Goal: Communication & Community: Answer question/provide support

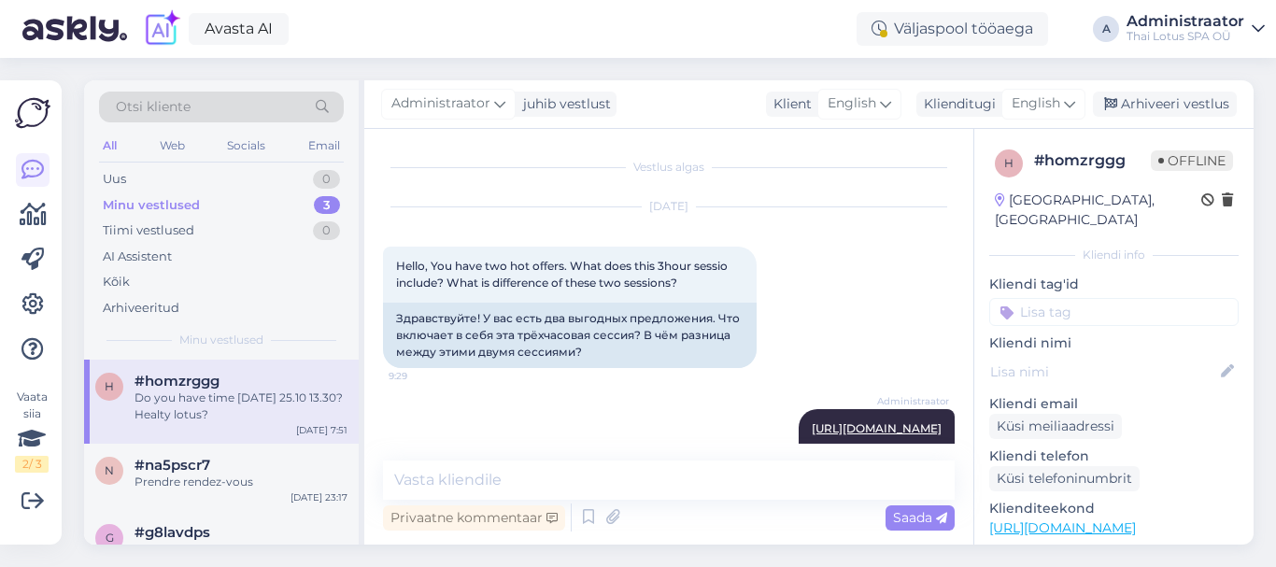
scroll to position [707, 0]
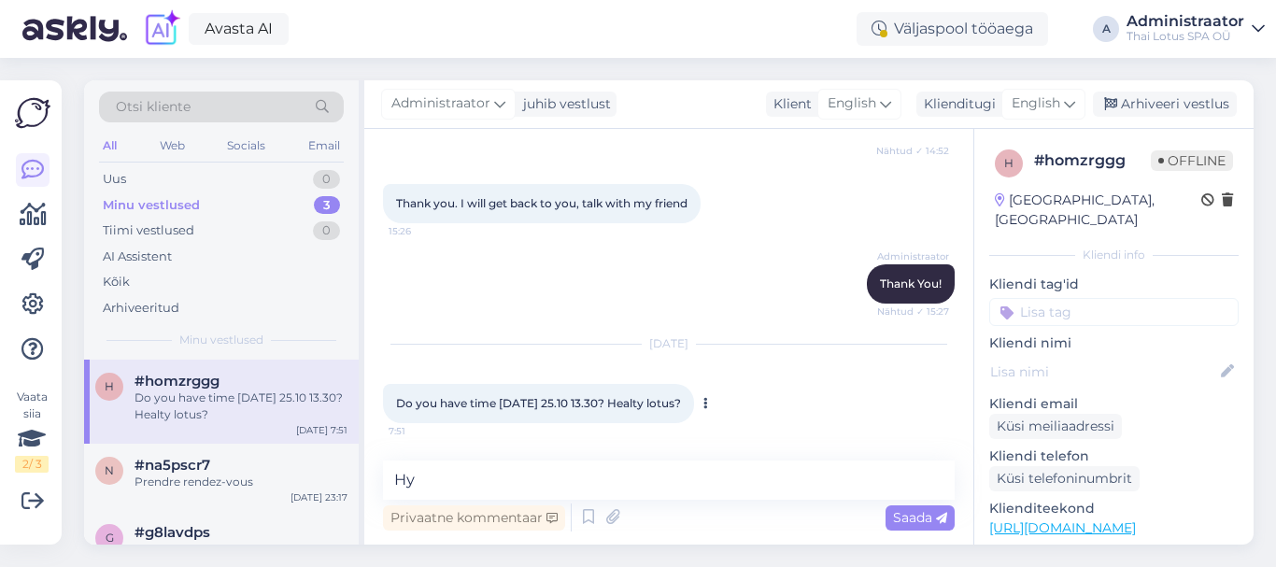
type textarea "[PERSON_NAME]"
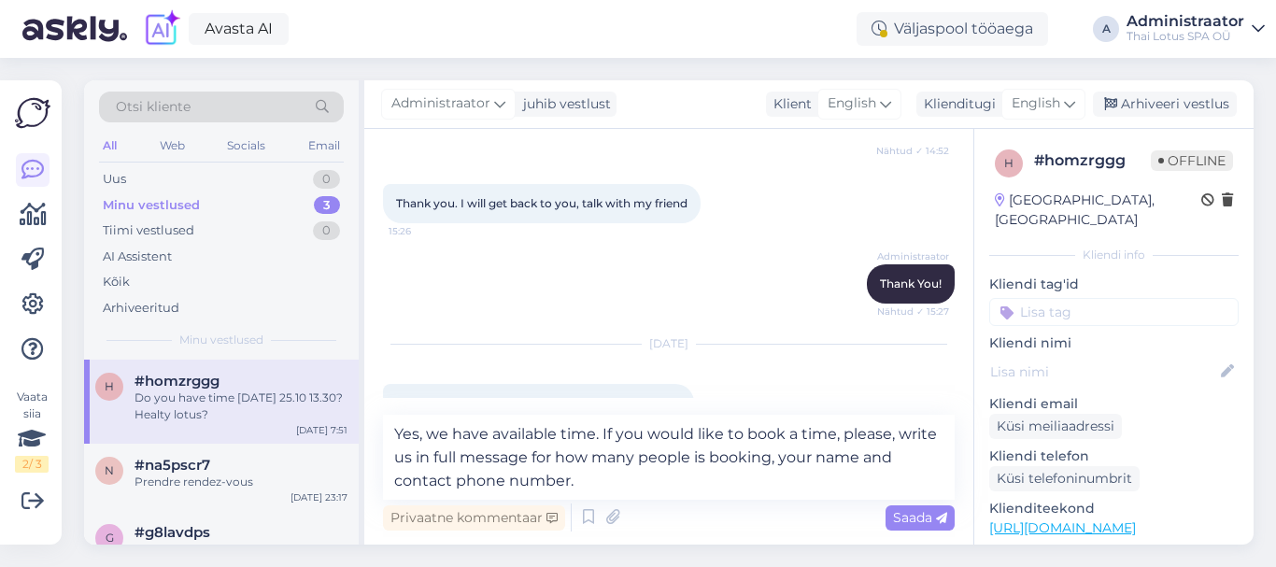
click at [430, 463] on textarea "Yes, we have available time. If you would like to book a time, please, write us…" at bounding box center [669, 457] width 572 height 85
type textarea "Yes, we have available time. If you would like to book a time, please, write us…"
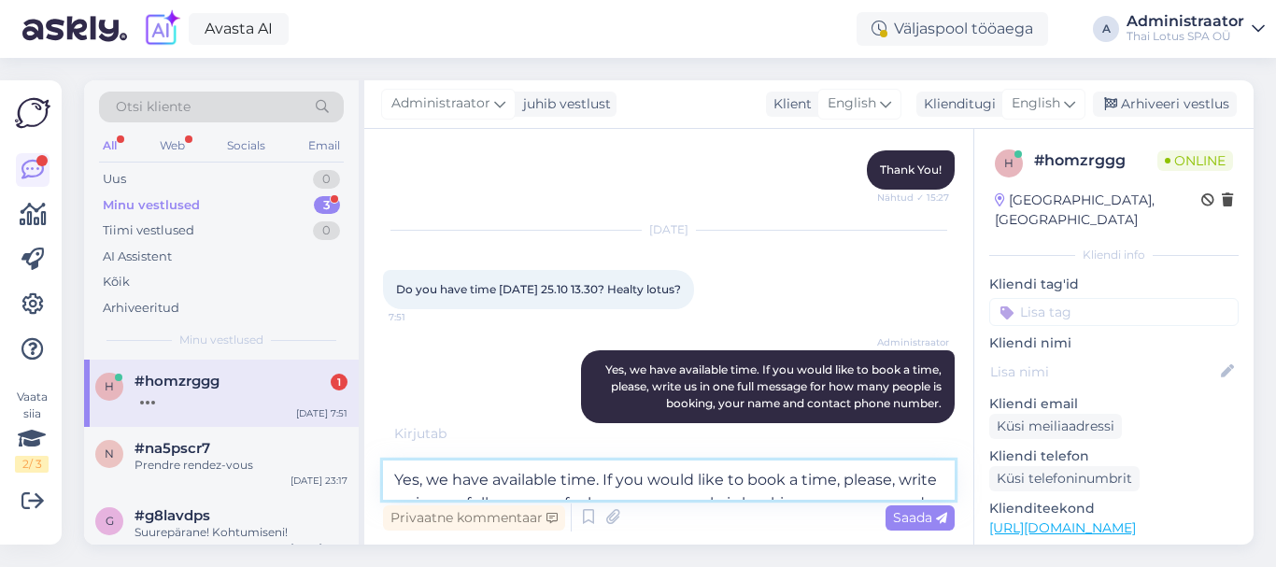
scroll to position [902, 0]
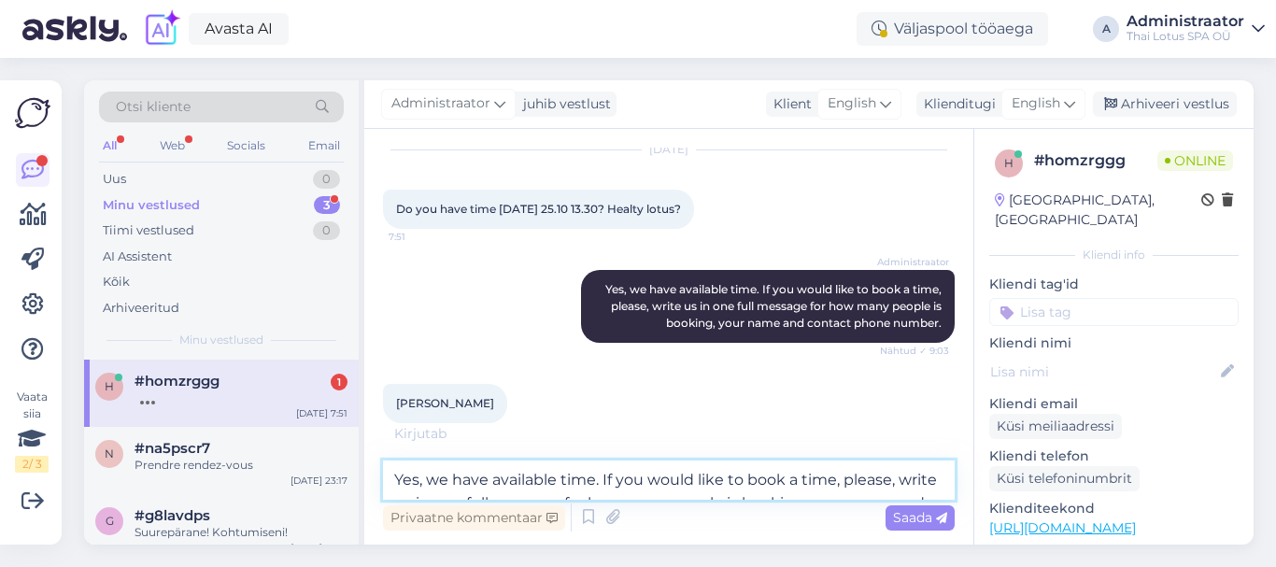
click at [485, 485] on textarea "Yes, we have available time. If you would like to book a time, please, write us…" at bounding box center [669, 480] width 572 height 39
click at [485, 468] on textarea "Yes, we have available time. If you would like to book a time, please, write us…" at bounding box center [669, 480] width 572 height 39
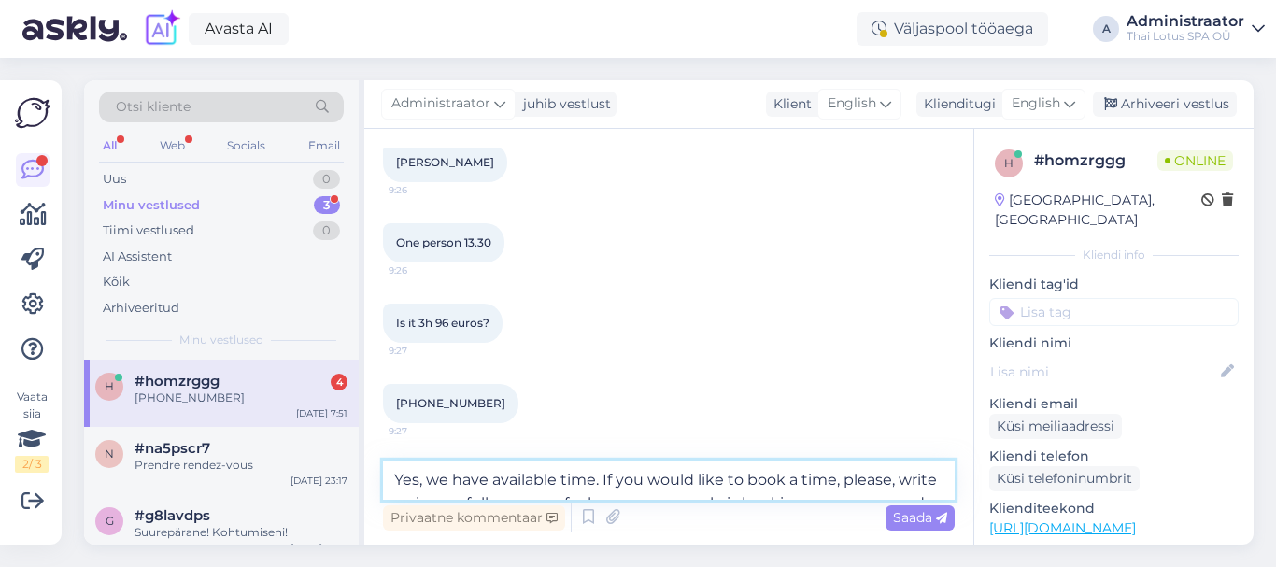
scroll to position [1223, 0]
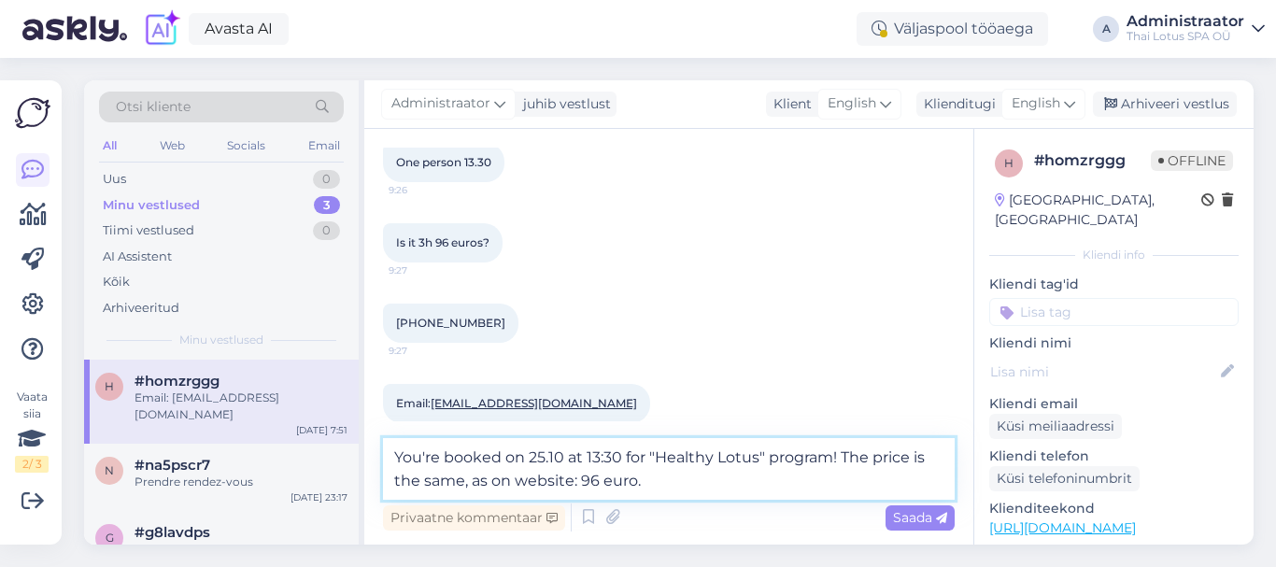
type textarea "You're booked on 25.10 at 13:30 for "Healthy Lotus" program! The price is the s…"
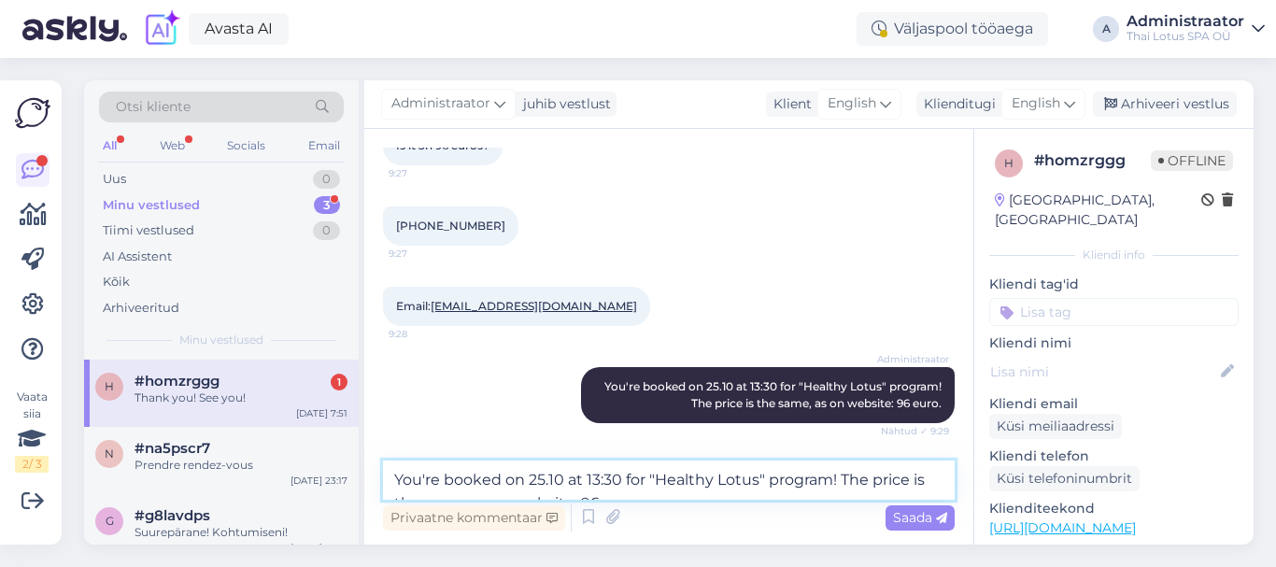
scroll to position [1401, 0]
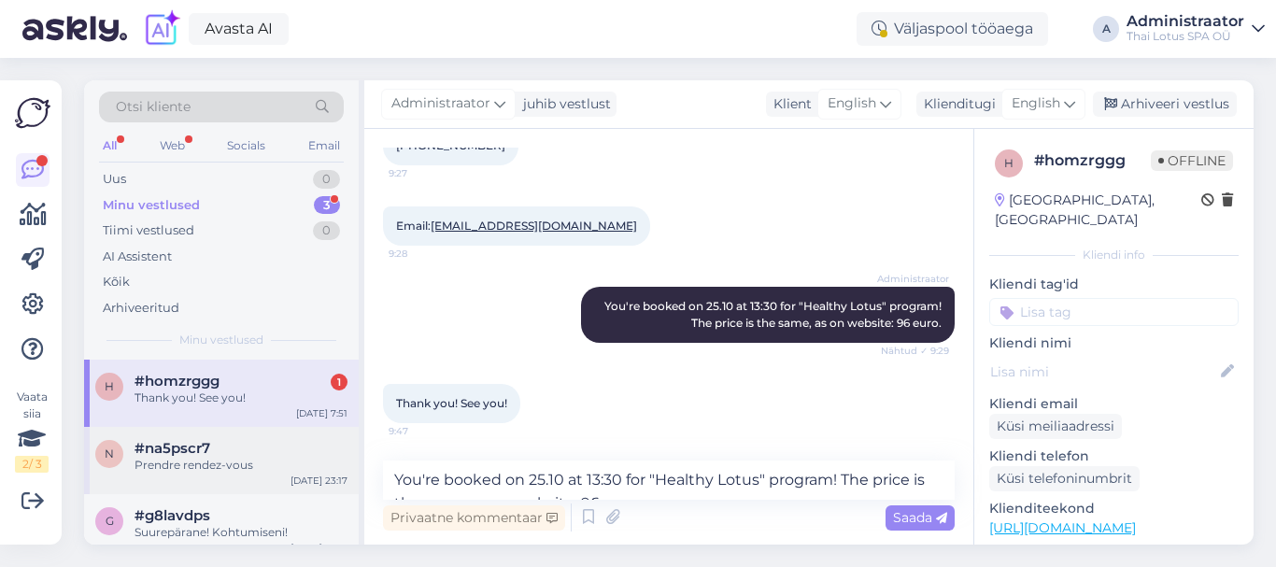
click at [233, 457] on div "Prendre rendez-vous" at bounding box center [241, 465] width 213 height 17
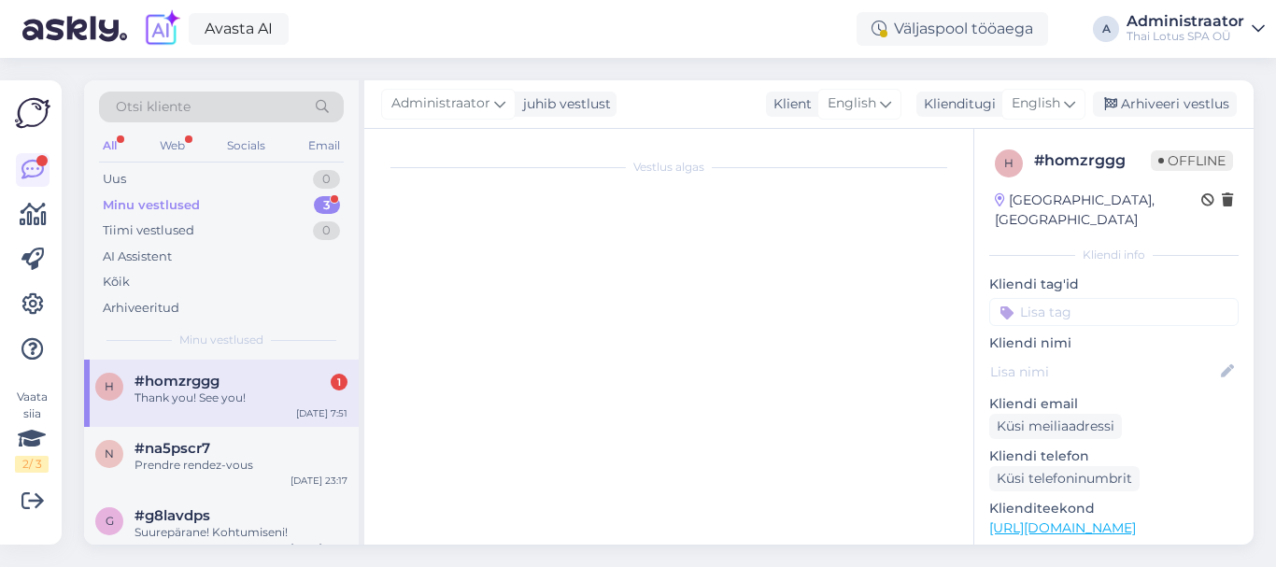
scroll to position [0, 0]
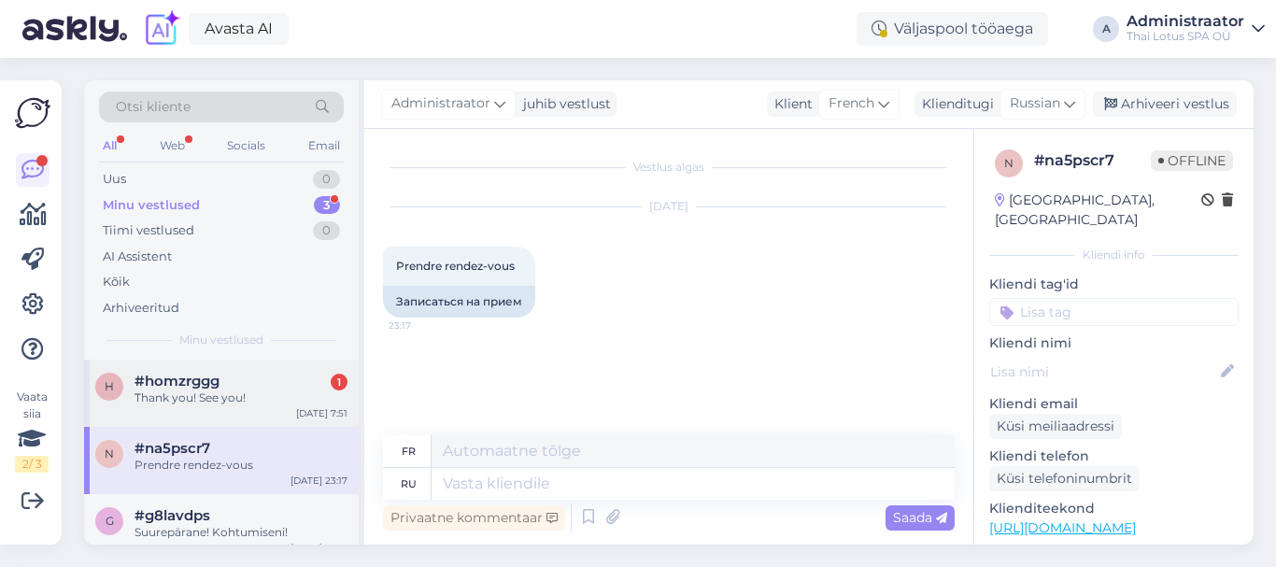
click at [235, 404] on div "Thank you! See you!" at bounding box center [241, 398] width 213 height 17
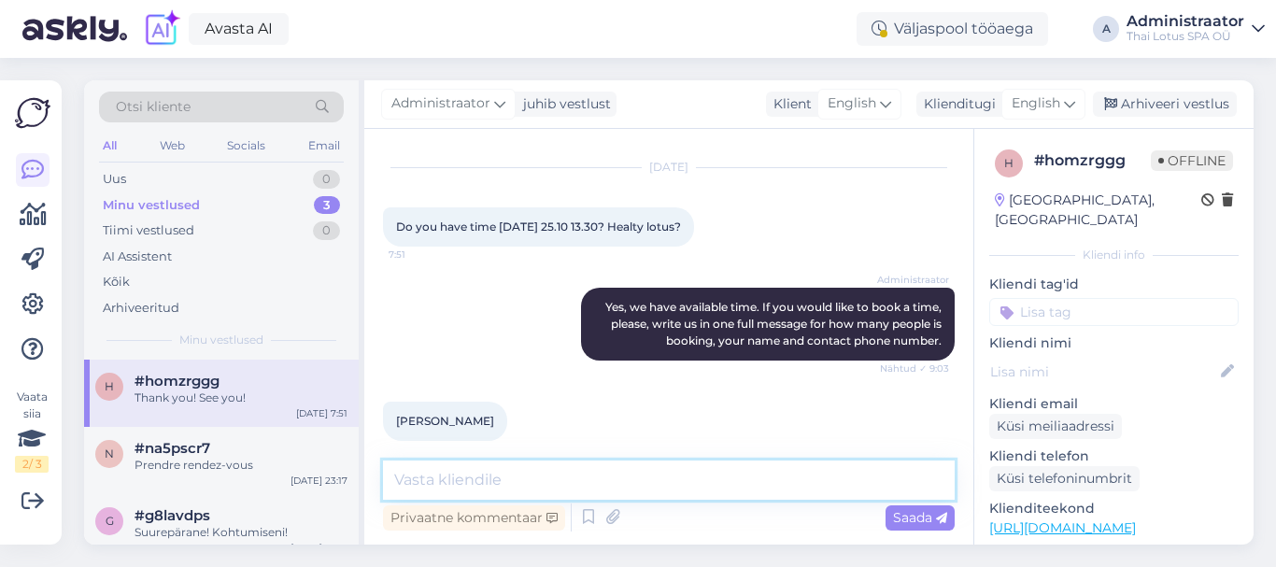
click at [450, 475] on textarea at bounding box center [669, 480] width 572 height 39
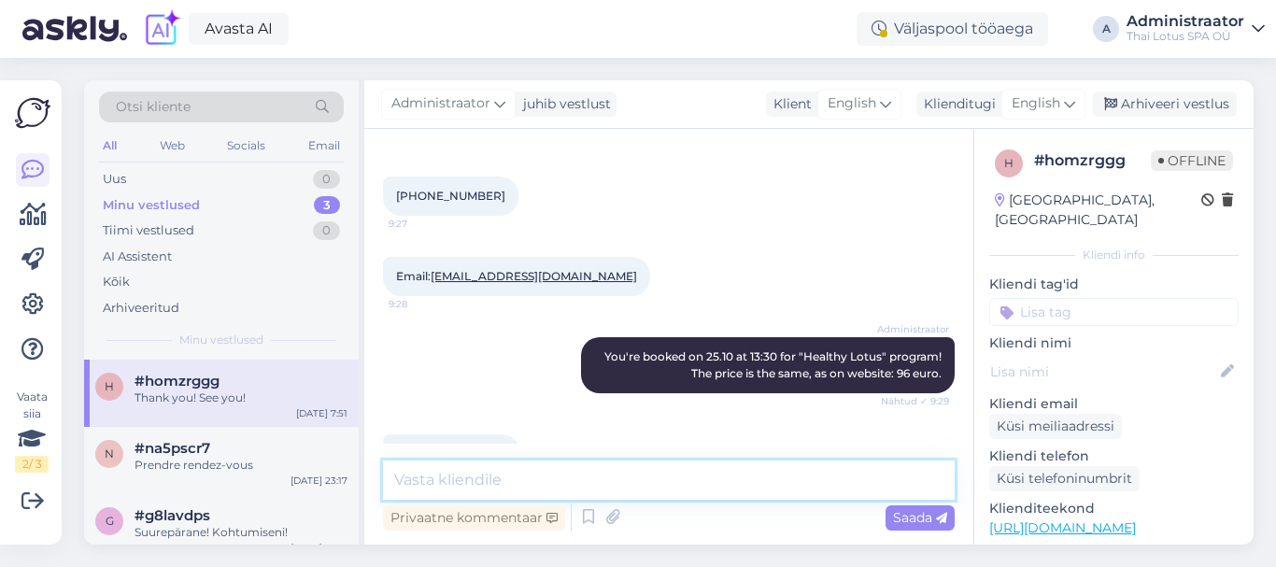
scroll to position [1307, 0]
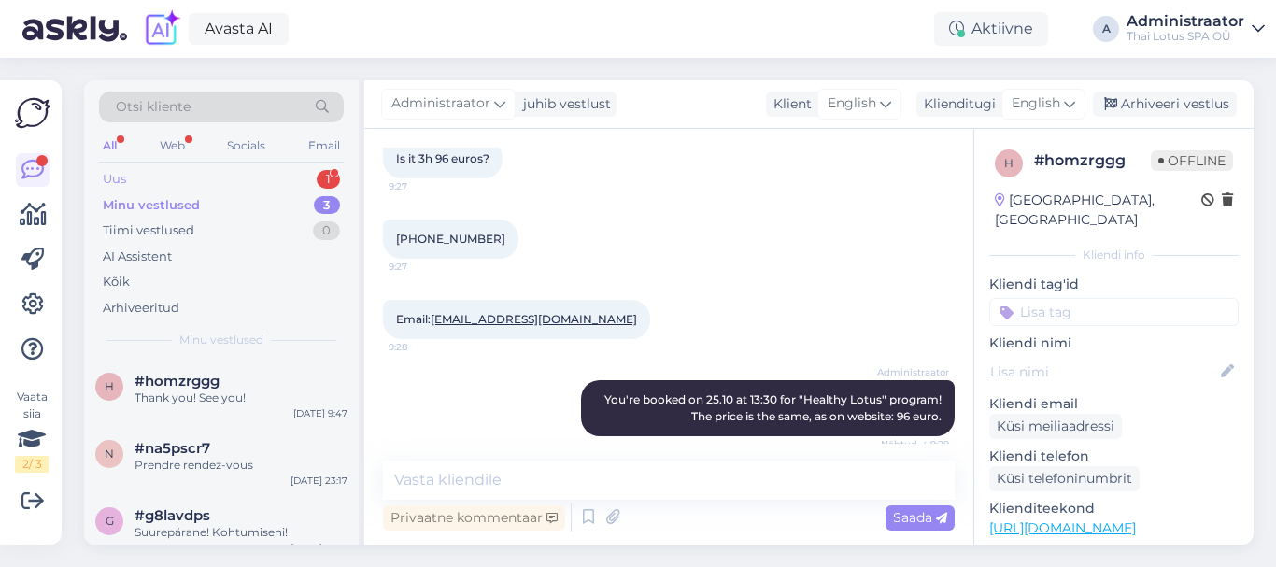
click at [275, 182] on div "Uus 1" at bounding box center [221, 179] width 245 height 26
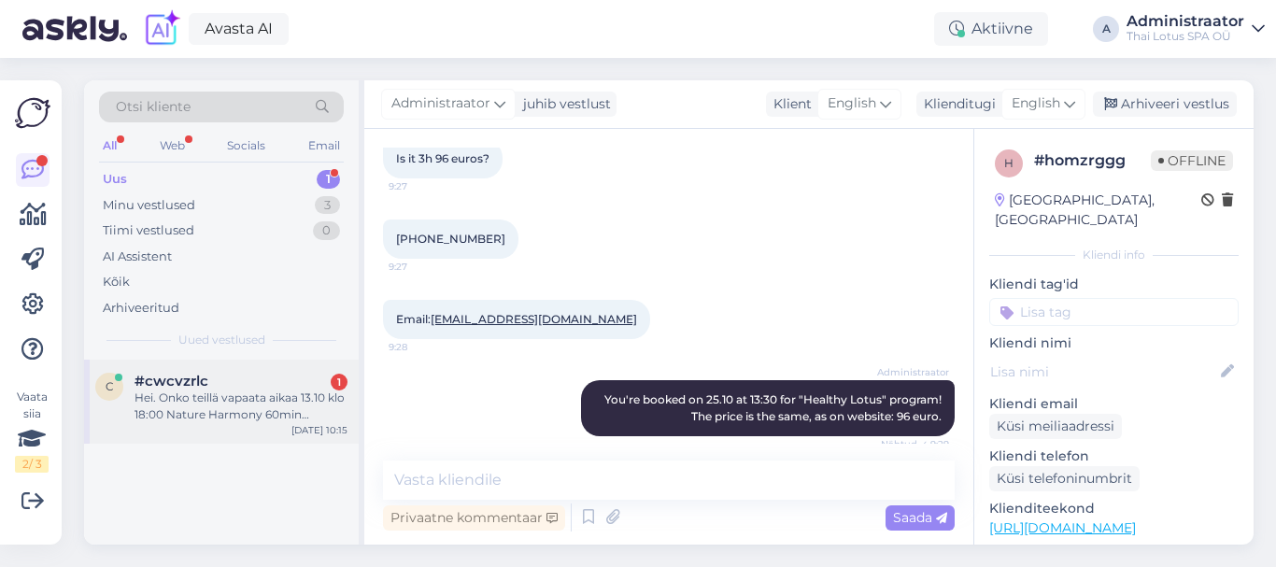
click at [297, 382] on div "#cwcvzrlc 1" at bounding box center [241, 381] width 213 height 17
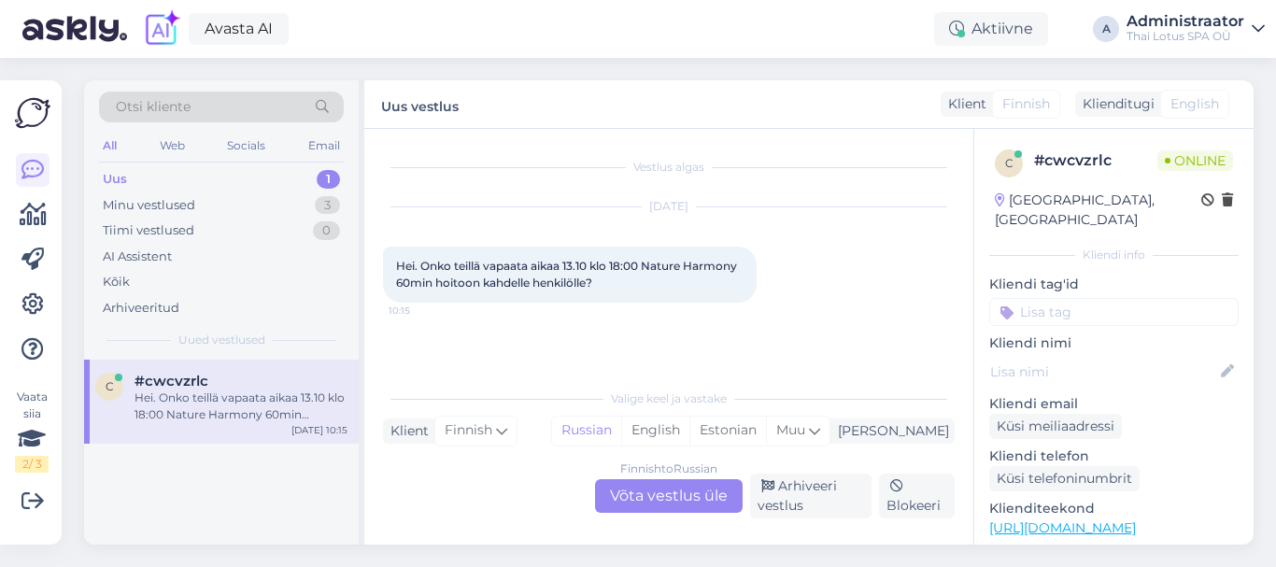
click at [676, 500] on div "Finnish to Russian Võta vestlus üle" at bounding box center [669, 496] width 148 height 34
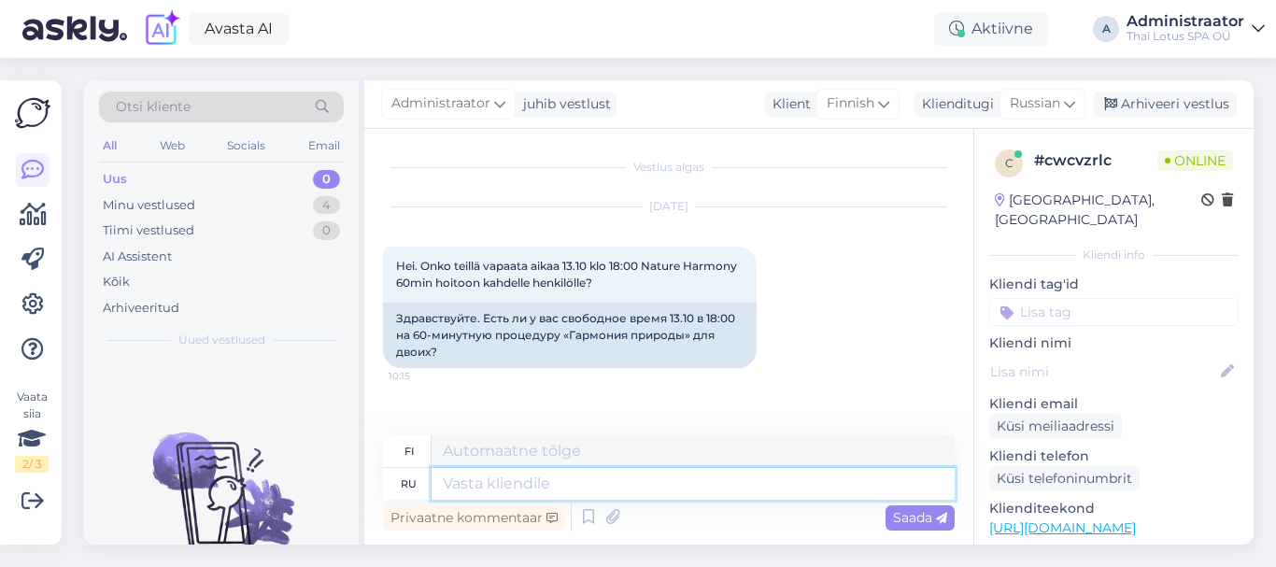
click at [650, 491] on textarea at bounding box center [693, 484] width 523 height 32
type textarea "Добры йде"
type textarea "Hyvä"
type textarea "Добрый де"
type textarea "Ystävällinen"
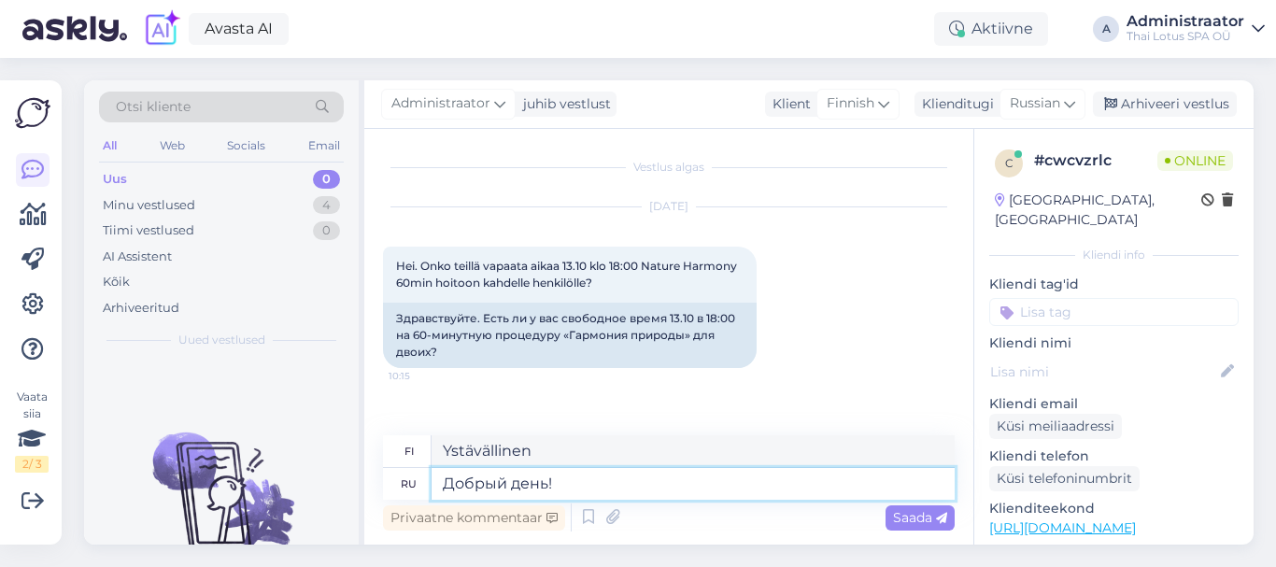
type textarea "Добрый день!"
type textarea "Hyvää iltapäivää"
type textarea "Добрый день! Для"
type textarea "Hyvää iltapäivää! [GEOGRAPHIC_DATA]"
type textarea "Добрый день! Для того, чь"
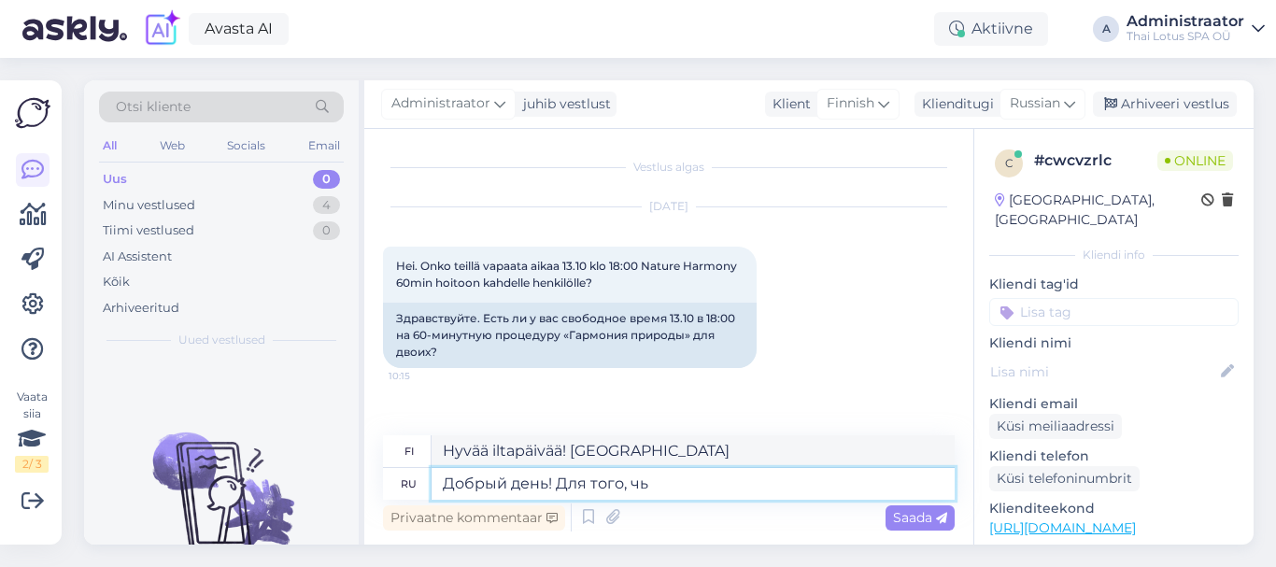
type textarea "Hyvää iltapäivää! Jotta voisimme,"
type textarea "Добрый день! Для того, чтобы за"
type textarea "Hyvää iltapäivää! Jotta"
type textarea "Добрый день! Для того, чтобы забронироватть"
type textarea "Hyvää iltapäivää! Varauksen tekeminen"
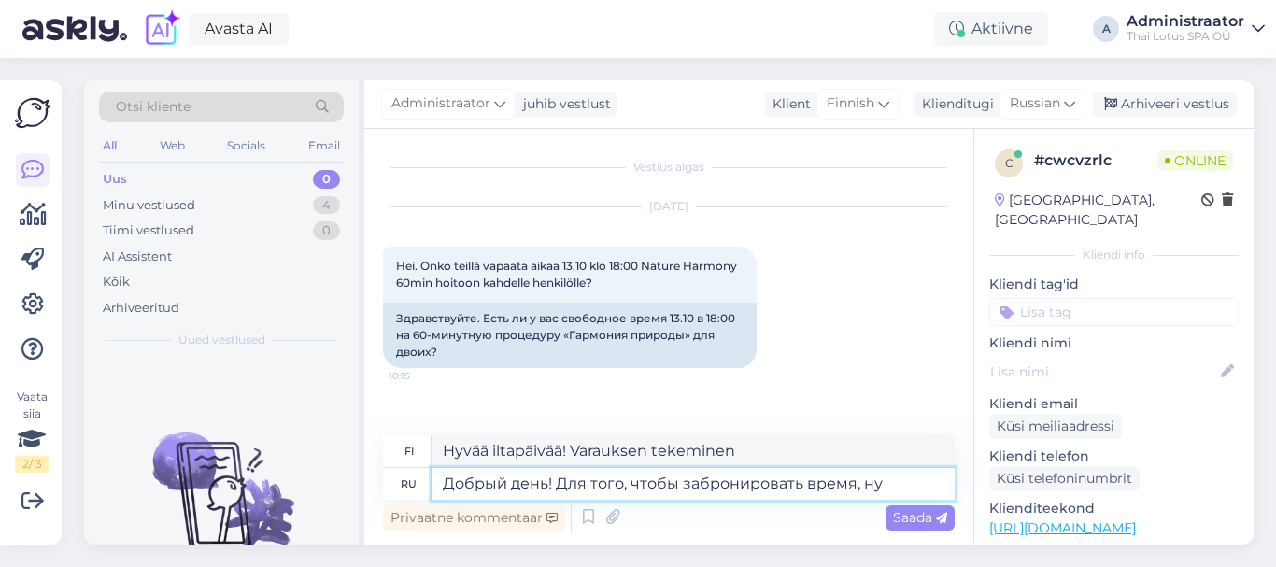
type textarea "Добрый день! Для того, чтобы забронировать время, нуж"
type textarea "Hyvää iltapäivää! Ajan varaamiseksi,"
type textarea "Добрый день! Для того, чтобы забронировать время, нужны [PERSON_NAME]"
type textarea "Hyvää iltapäivää! Ajan varaamiseksi tarvitset"
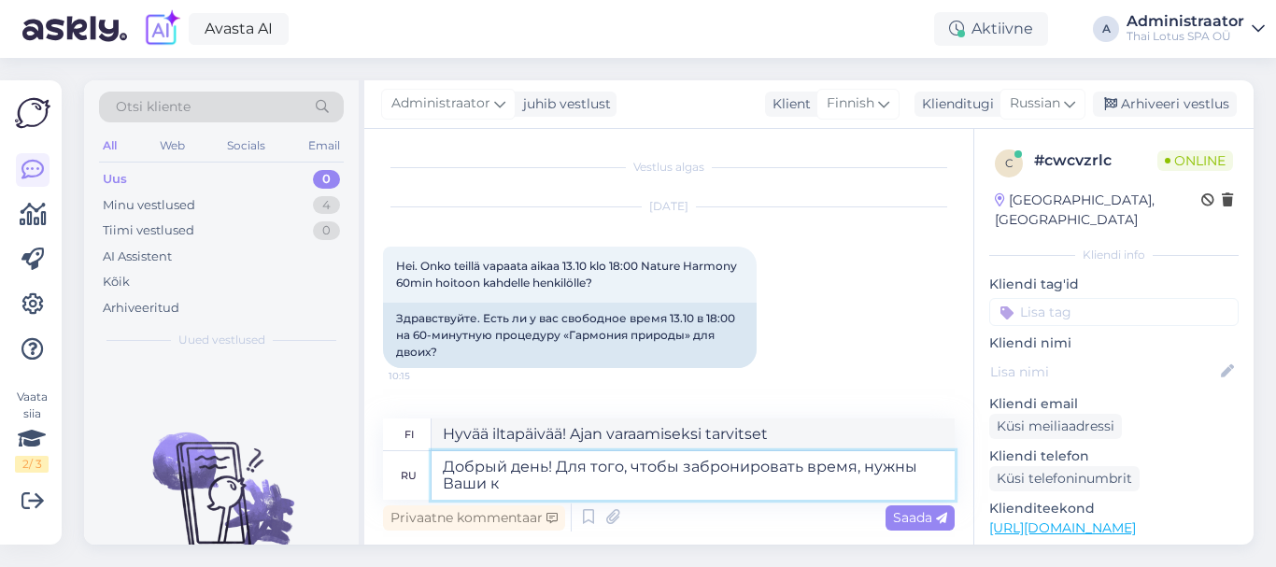
type textarea "Добрый день! Для того, чтобы забронировать время, нужны Ваши ко"
type textarea "Hyvää iltapäivää! Ajan varaamiseksi tarvitsemme sinun"
type textarea "Добрый день! Для того, чтобы забронировать время, нужны Ваши контактный дан"
type textarea "Hyvää iltapäivää! Ajan varaamiseksi tarvitsemme yhteystietosi."
type textarea "Добрый день! Для того, чтобы забронировать время, нужны Ваши контактные данные:…"
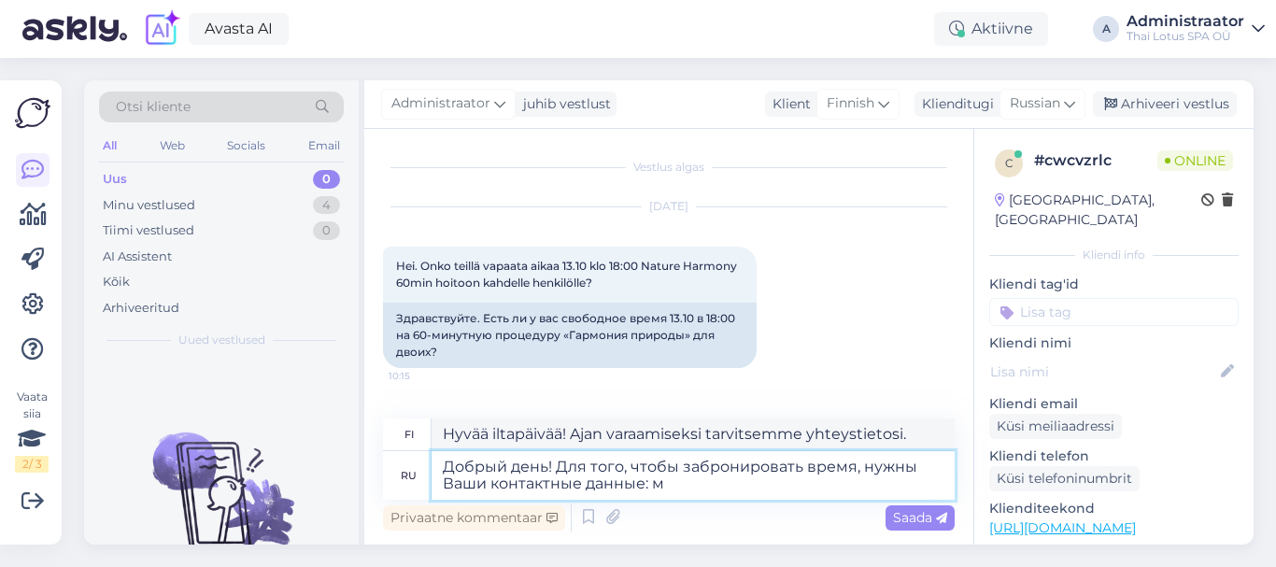
type textarea "Hyvää iltapäivää! Ajanvarausta varten tarvitsemme yhteystietosi:"
type textarea "Добрый день! Для того, чтобы забронировать время, нужны Ваши контактные данные:…"
type textarea "Hyvää iltapäivää! Ajan varaamiseksi tarvitsemme yhteystietosi: nimesi ja"
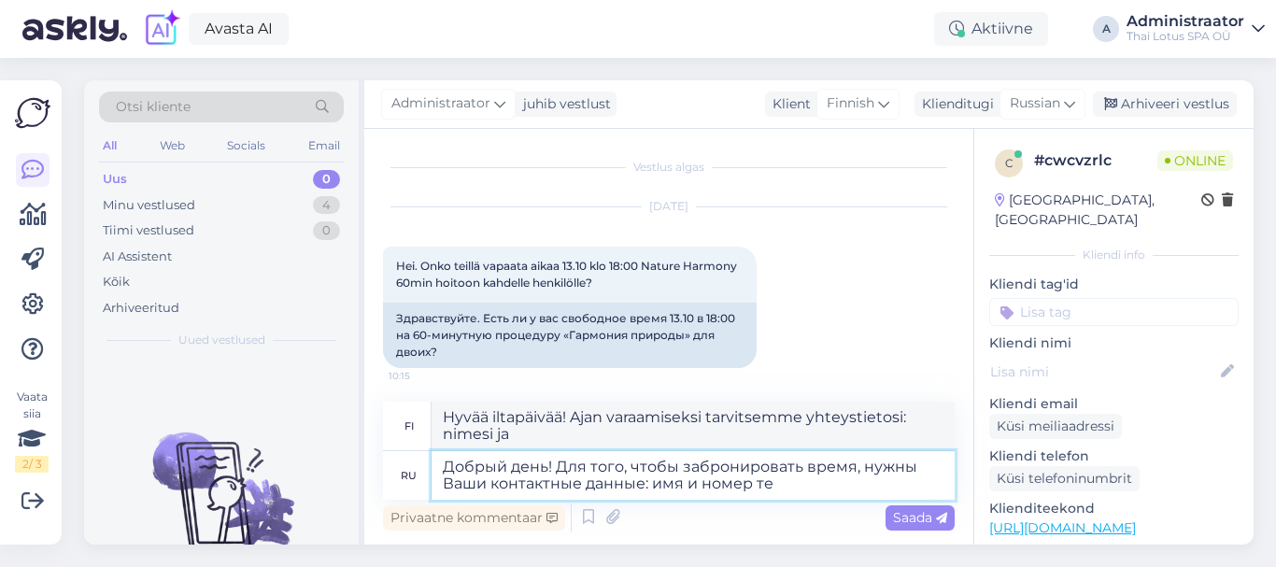
type textarea "Добрый день! Для того, чтобы забронировать время, нужны Ваши контактные данные:…"
type textarea "Hyvää iltapäivää! Ajan varaamiseksi tarvitsemme yhteystietosi: [PERSON_NAME] pu…"
type textarea "Добрый день! Для того, чтобы забронировать время, нужны Ваши контактные данные:…"
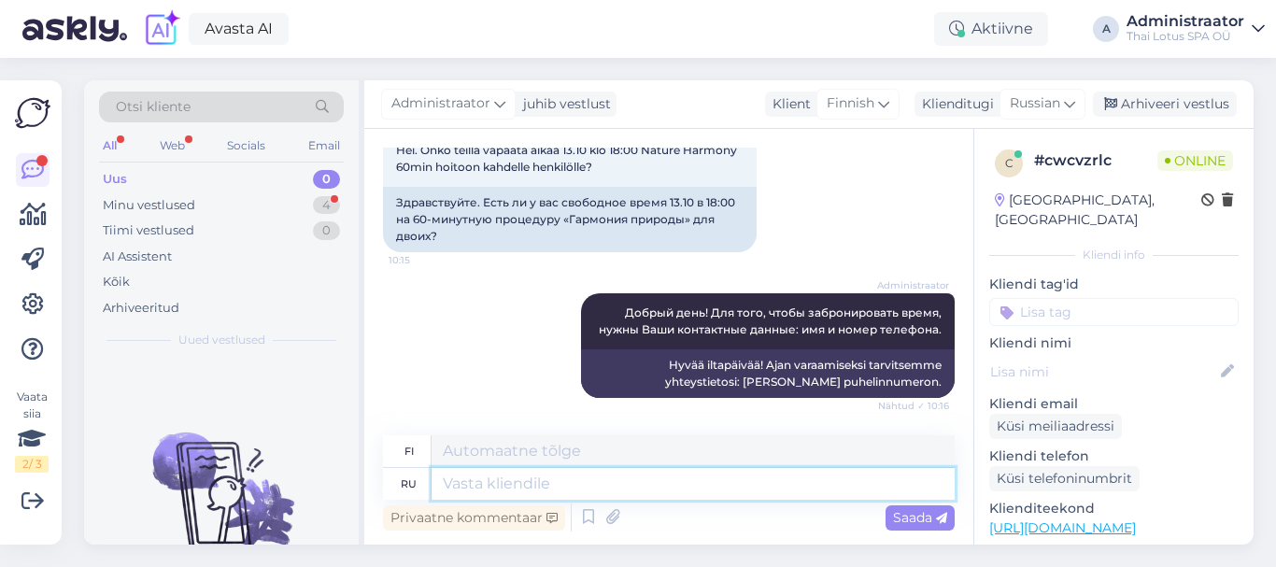
scroll to position [374, 0]
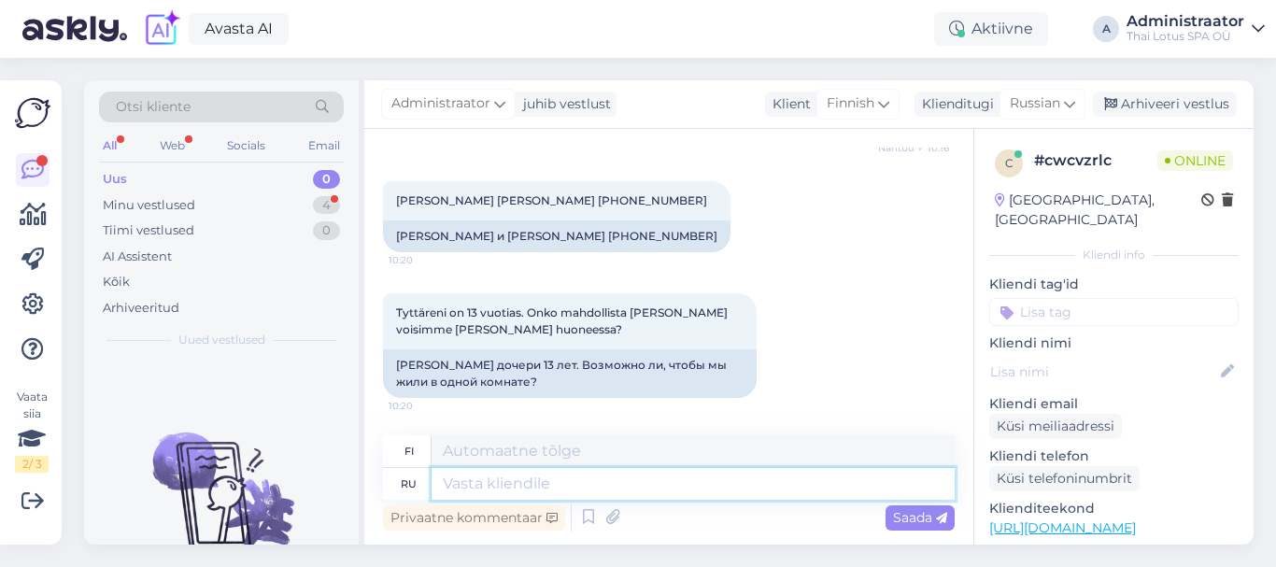
click at [502, 477] on textarea at bounding box center [693, 484] width 523 height 32
click at [505, 478] on textarea at bounding box center [693, 484] width 523 height 32
type textarea "Забронироваи д"
type textarea "Varaa nyt"
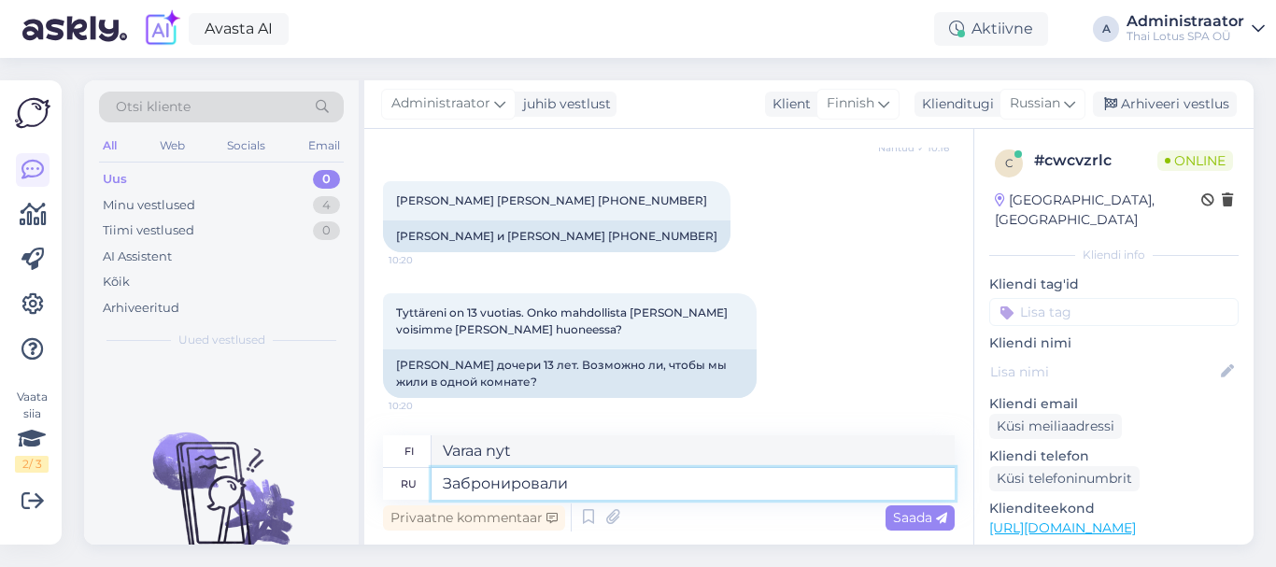
type textarea "Забронировали"
type textarea "Varattu"
type textarea "Забронировали время"
type textarea "Varattu aika"
type textarea "Забронировали время 13.10 в"
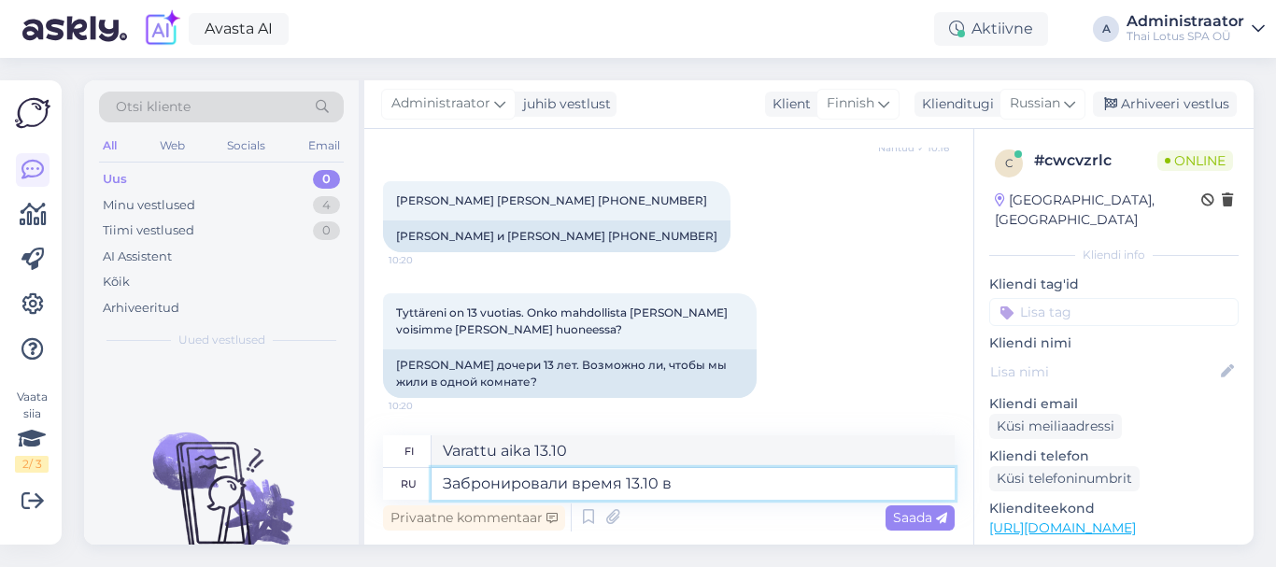
type textarea "Varattu aika klo 13.10"
type textarea "Забронировали время 13.10 в 1"
type textarea "Varattu aika 13.10 klo 13."
type textarea "Забронировали время 13.10 в 18:00 на"
type textarea "Varattu aika 13.10 klo 18.00"
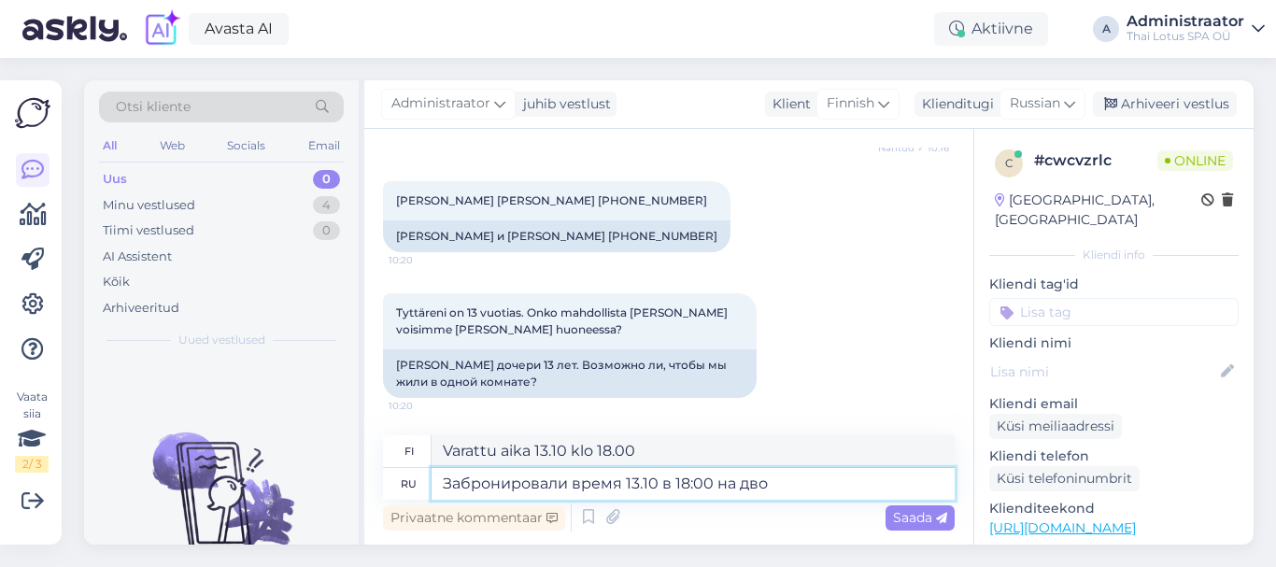
type textarea "Забронировали время 13.10 в 18:00 на двои"
type textarea "Varattu aika 13.10 klo 18:00"
type textarea "Забронировали время 13.10 в 18:00 на двоих ч"
type textarea "Varasimme ajan kahdelle hengelle 13.10 klo 18.00."
type textarea "Забронировали время 13.10 в 18:00 на двоих человек (60 мин"
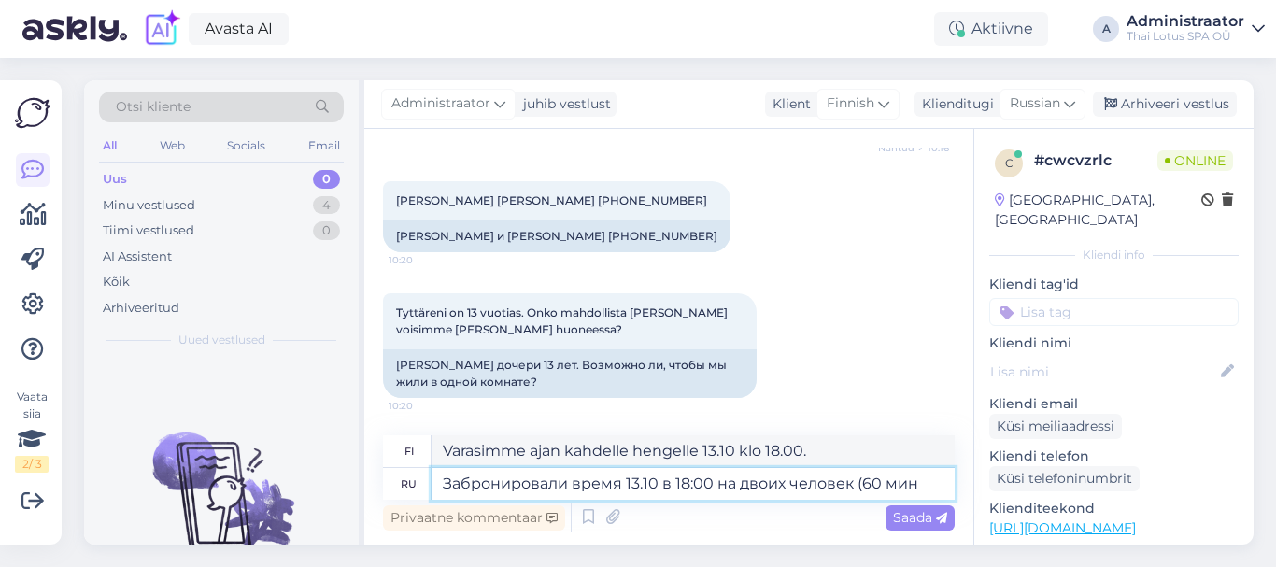
type textarea "Varasimme ajan kahdelle hengelle 13.10 klo 18.00 (60"
type textarea "Забронировали время 13.10 в 18:00 на двоих человек (60 мин) в о"
type textarea "Varasimme ajan 13.10 klo 18.00 kahdelle hengelle (60 min)"
type textarea "Забронировали время 13.10 в 18:00 на двоих человек (60 мин) в од"
type textarea "Varattu aika kahdelle hengelle 13.10 klo 18:00 (60 min)"
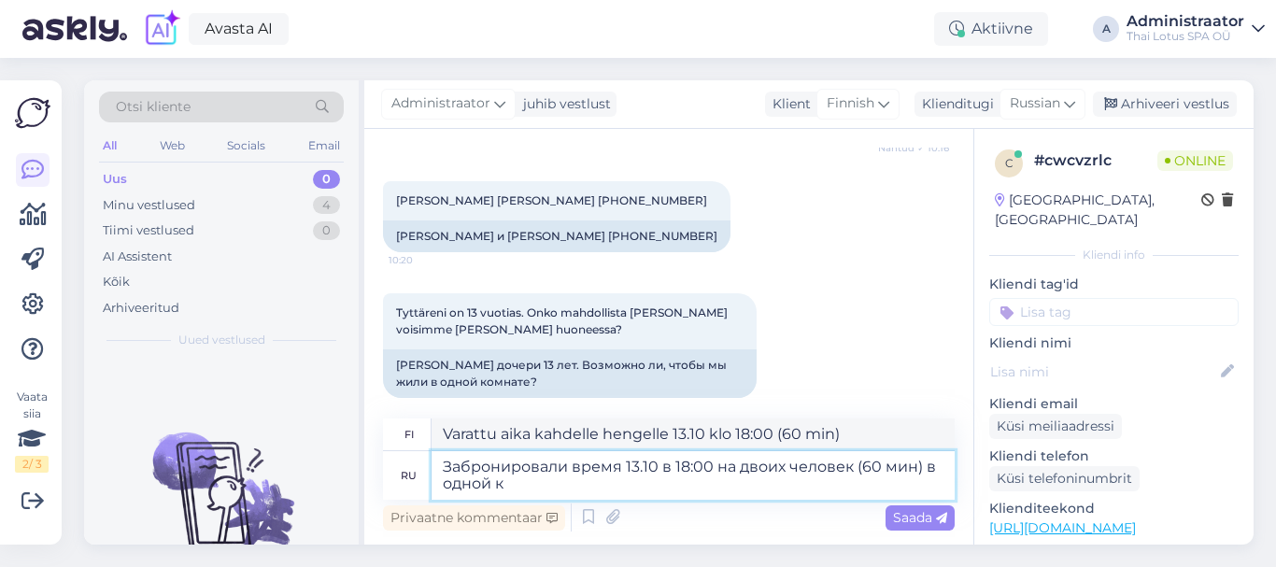
type textarea "Забронировали время 13.10 в 18:00 на двоих человек (60 мин) в одной ко"
type textarea "Varasimme ajan kahdelle hengelle (60 min) yhdessä 13.10 klo 18:00"
type textarea "Забронировали время 13.10 в 18:00 на двоих человек (60 мин) в одной комнате."
type textarea "Varasimme ajan 13.10 klo 18.00 kahdelle hengelle (60 minuuttia) [PERSON_NAME] h…"
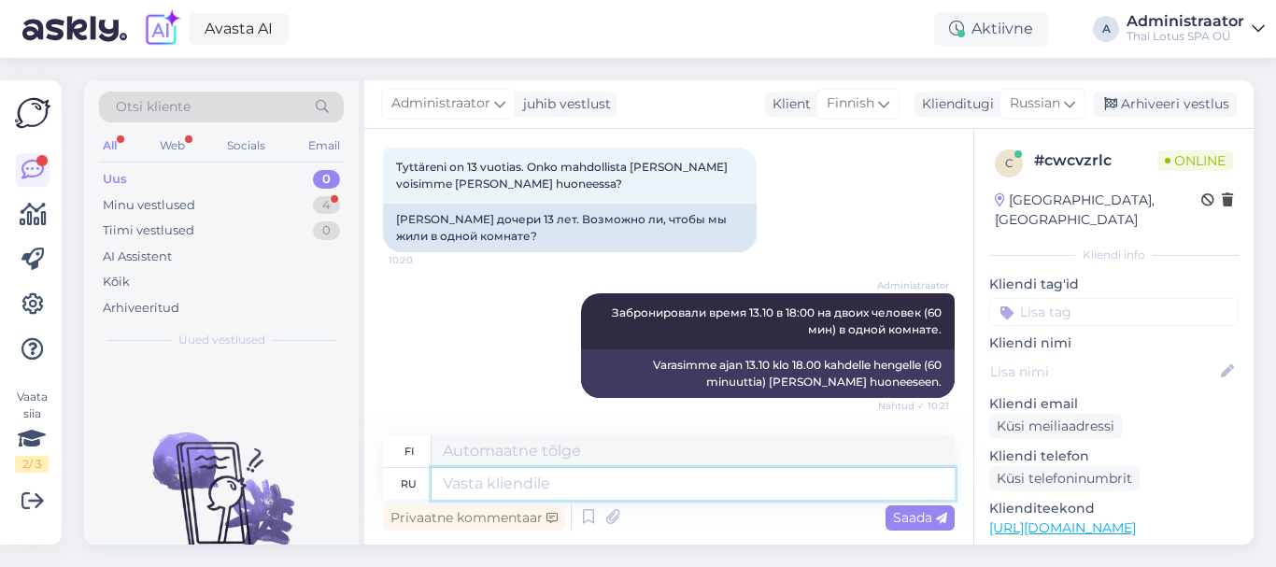
scroll to position [632, 0]
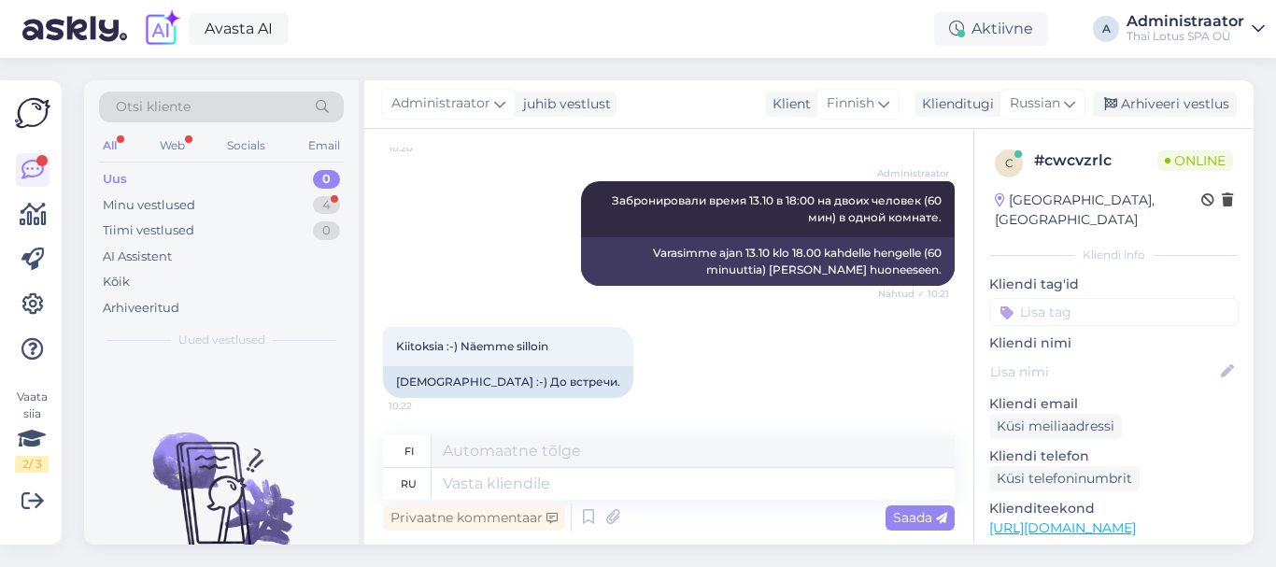
click at [269, 191] on div "Uus 0" at bounding box center [221, 179] width 245 height 26
click at [471, 486] on textarea at bounding box center [693, 484] width 523 height 32
